Goal: Information Seeking & Learning: Learn about a topic

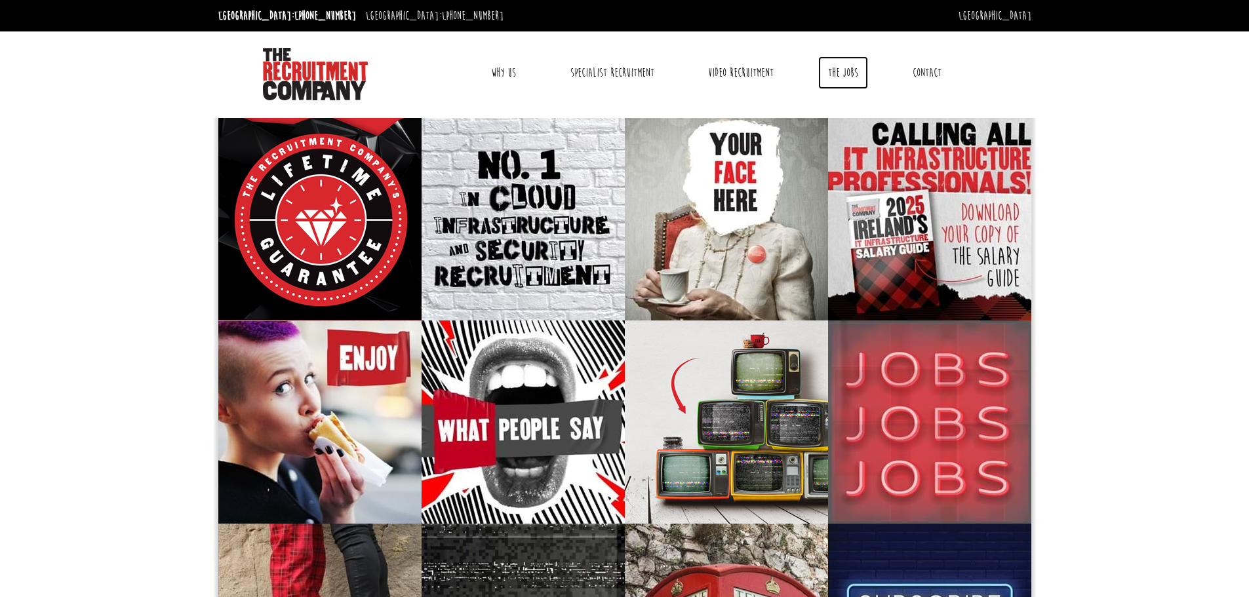
click at [841, 73] on link "The Jobs" at bounding box center [843, 72] width 50 height 33
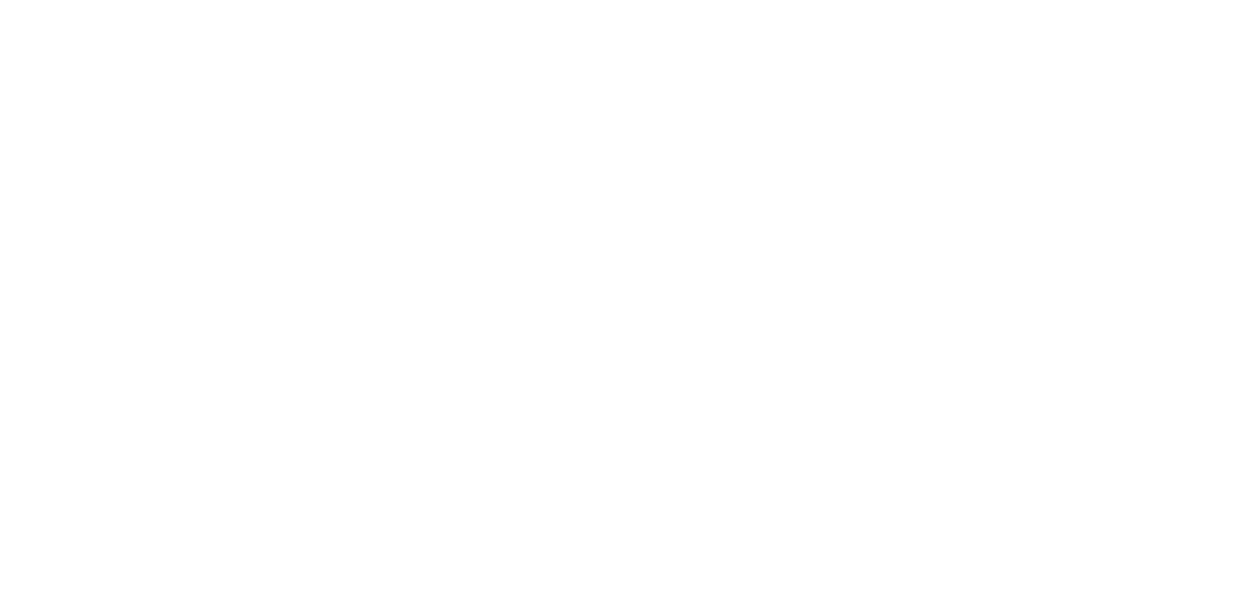
select select "Ireland"
